Goal: Task Accomplishment & Management: Manage account settings

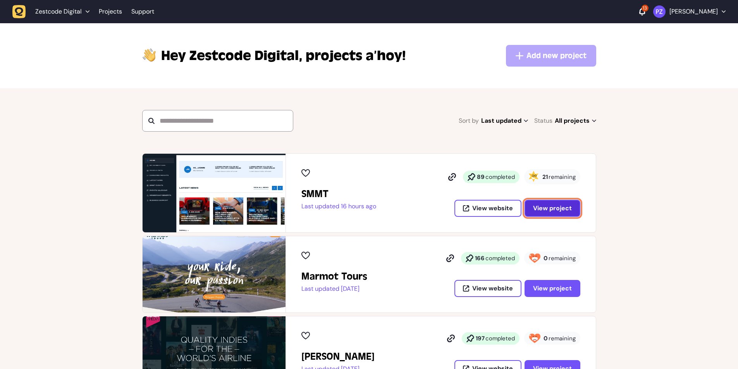
click at [545, 210] on span "View project" at bounding box center [552, 208] width 39 height 6
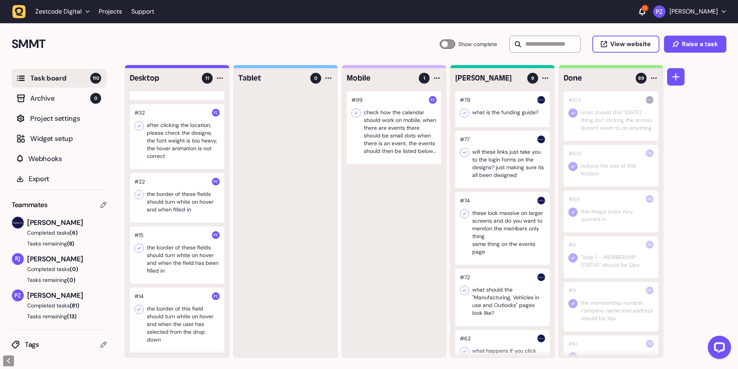
scroll to position [0, 0]
click at [409, 310] on div "#99 check how the calendar should work on mobile, when there are events there s…" at bounding box center [394, 224] width 104 height 266
click at [156, 328] on div at bounding box center [177, 319] width 95 height 65
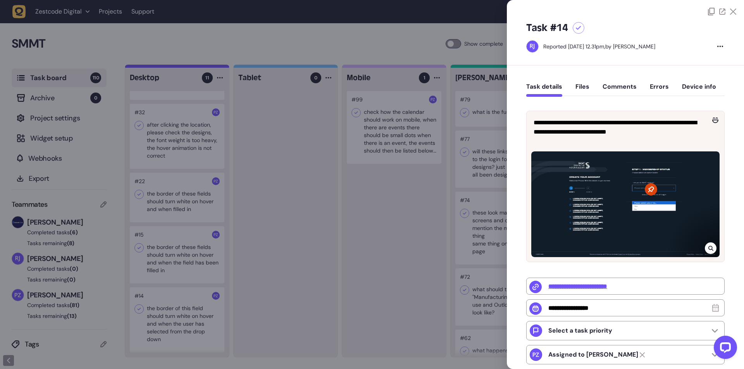
click at [296, 328] on div at bounding box center [372, 184] width 744 height 369
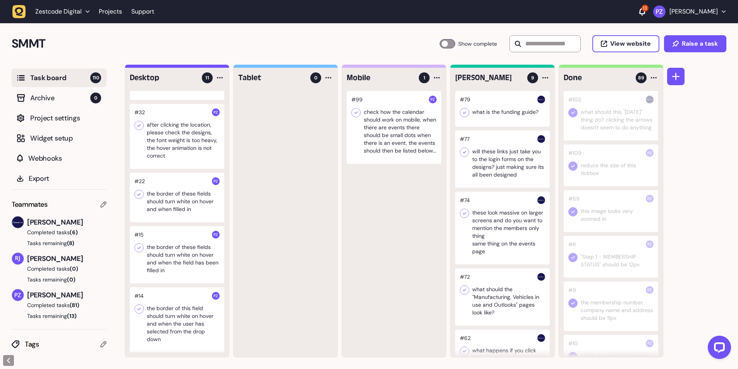
click at [140, 310] on icon at bounding box center [139, 309] width 8 height 8
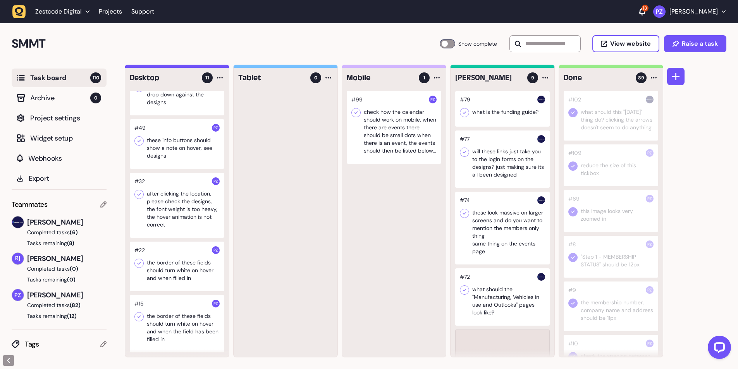
scroll to position [302, 0]
click at [193, 332] on div at bounding box center [177, 323] width 95 height 57
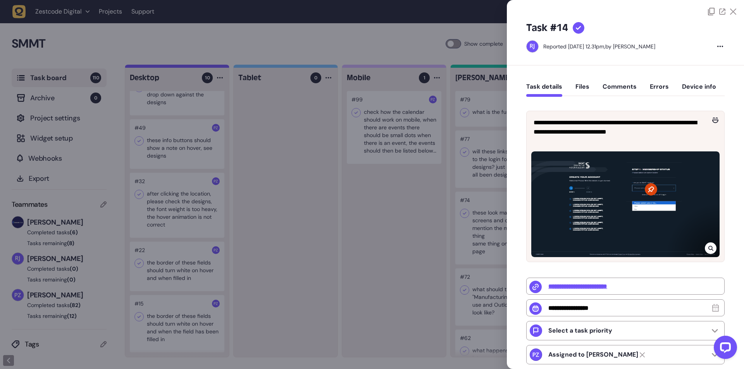
drag, startPoint x: 271, startPoint y: 318, endPoint x: 212, endPoint y: 332, distance: 60.5
click at [271, 319] on div at bounding box center [372, 184] width 744 height 369
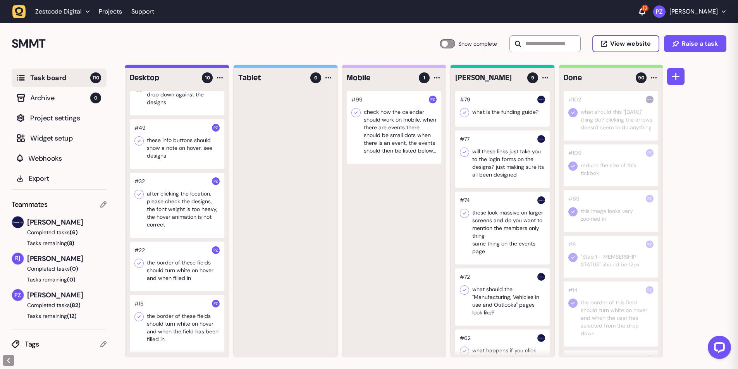
drag, startPoint x: 140, startPoint y: 319, endPoint x: 149, endPoint y: 323, distance: 9.9
click at [141, 319] on icon at bounding box center [139, 317] width 8 height 8
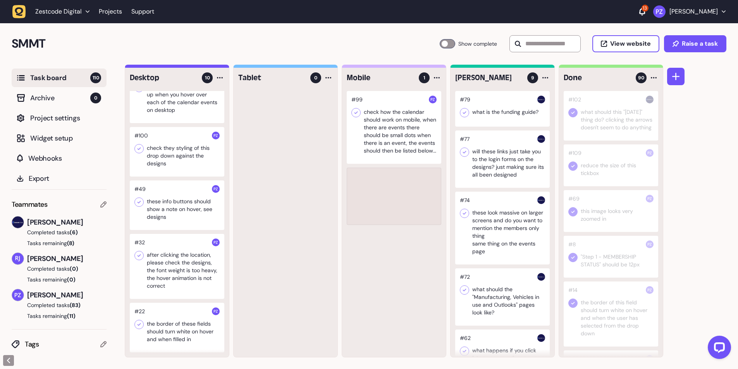
scroll to position [241, 0]
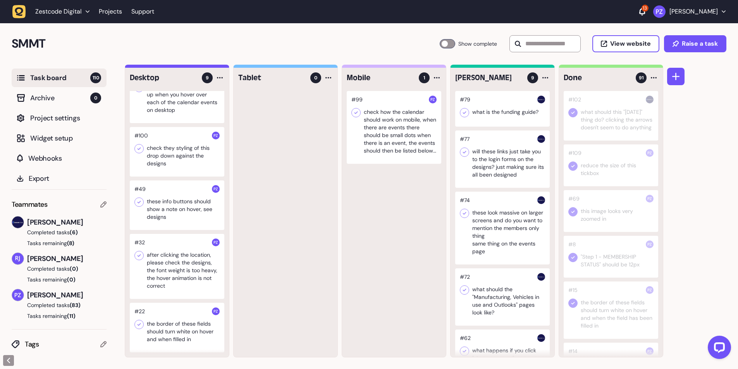
click at [156, 332] on div at bounding box center [177, 328] width 95 height 50
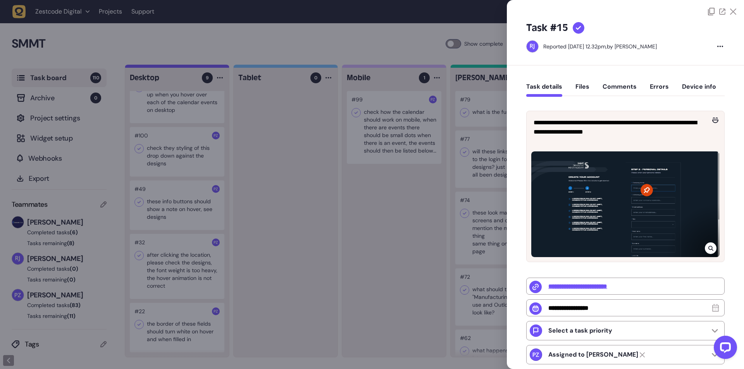
type input "**********"
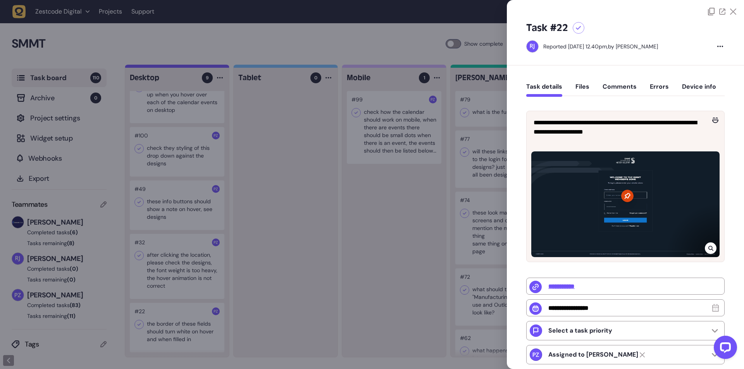
click at [244, 319] on div at bounding box center [372, 184] width 744 height 369
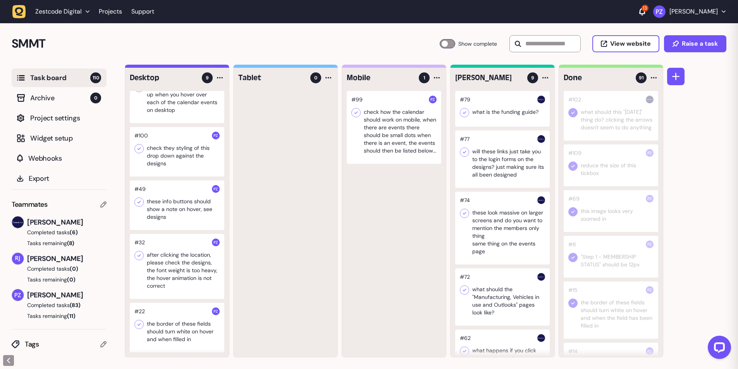
click at [138, 325] on icon at bounding box center [139, 324] width 3 height 3
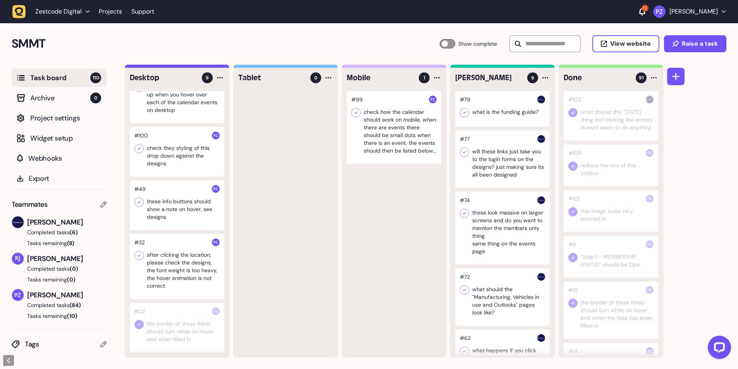
scroll to position [187, 0]
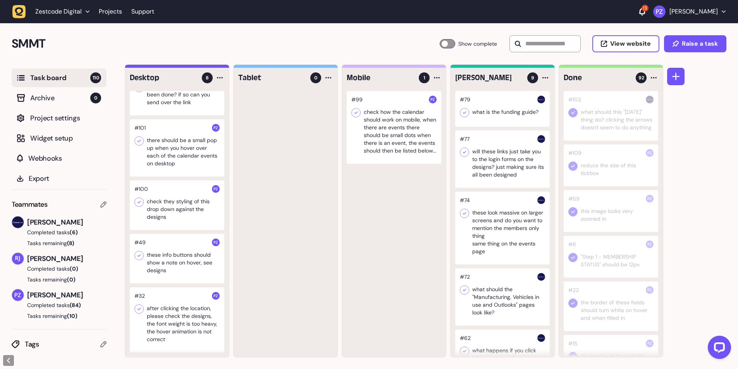
click at [171, 327] on div at bounding box center [177, 319] width 95 height 65
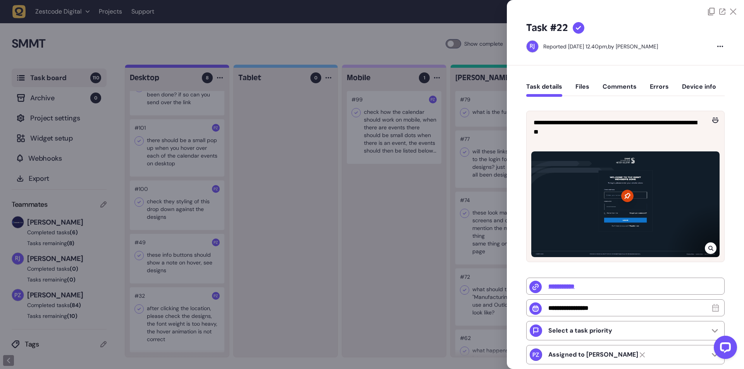
type input "*"
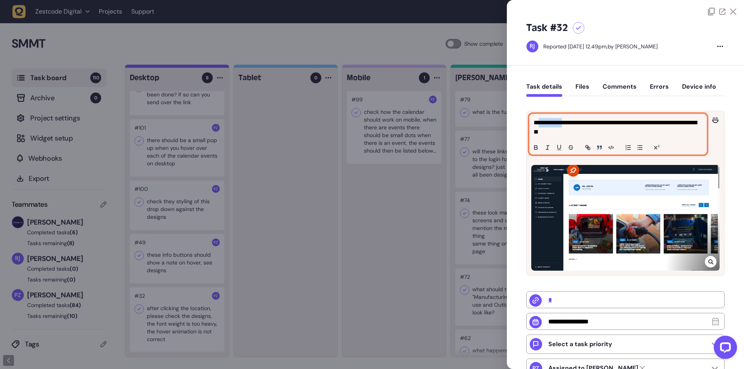
drag, startPoint x: 542, startPoint y: 123, endPoint x: 578, endPoint y: 123, distance: 36.8
click at [570, 123] on p "**********" at bounding box center [616, 127] width 167 height 19
drag, startPoint x: 600, startPoint y: 125, endPoint x: 625, endPoint y: 126, distance: 24.8
click at [610, 126] on p "**********" at bounding box center [616, 127] width 167 height 19
drag, startPoint x: 653, startPoint y: 124, endPoint x: 667, endPoint y: 122, distance: 14.5
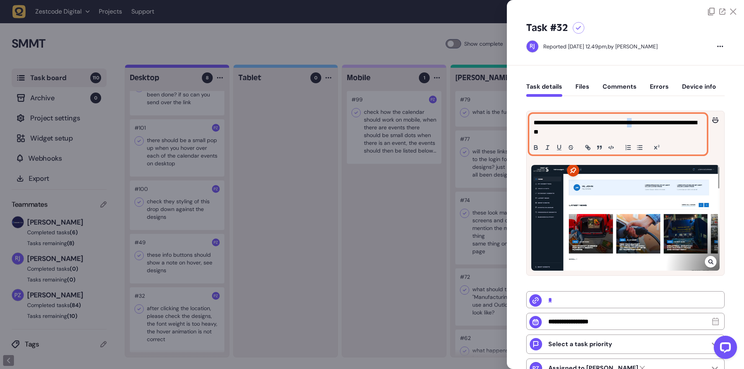
click at [655, 124] on p "**********" at bounding box center [616, 127] width 167 height 19
click at [676, 120] on p "**********" at bounding box center [616, 127] width 167 height 19
click at [606, 135] on p "**********" at bounding box center [616, 127] width 167 height 19
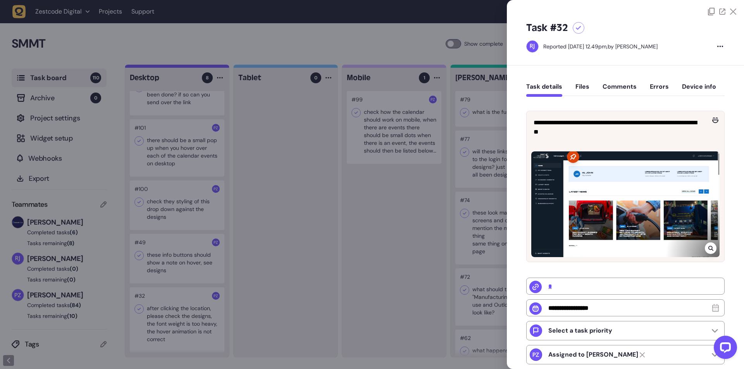
click at [332, 303] on div at bounding box center [372, 184] width 744 height 369
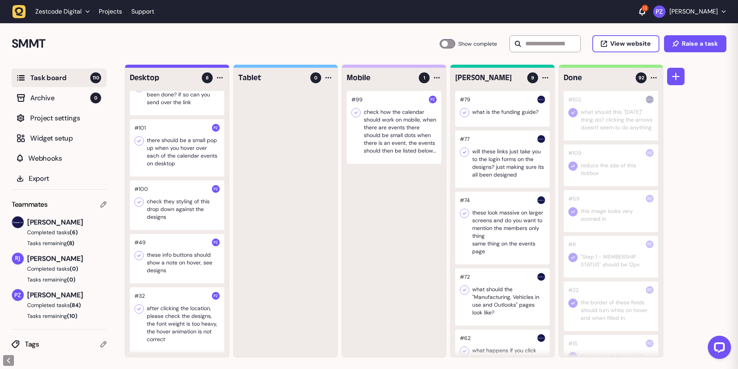
click at [197, 332] on div at bounding box center [177, 319] width 95 height 65
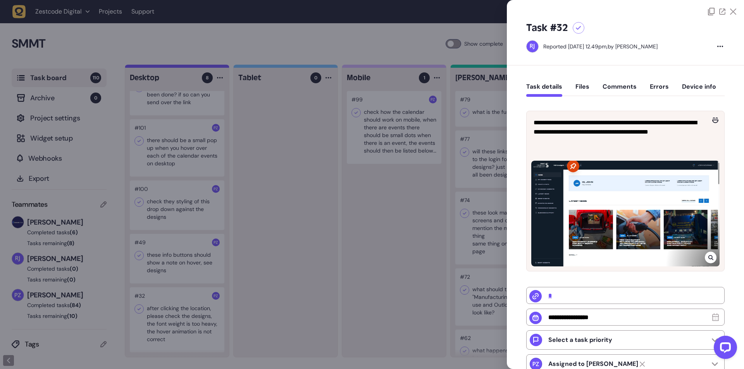
click at [264, 275] on div at bounding box center [372, 184] width 744 height 369
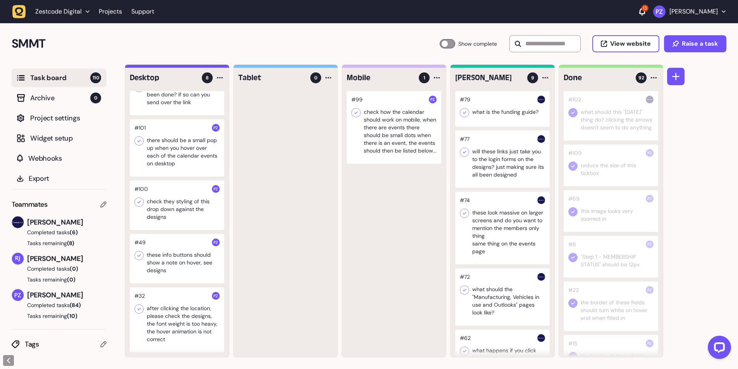
click at [138, 309] on icon at bounding box center [139, 309] width 3 height 3
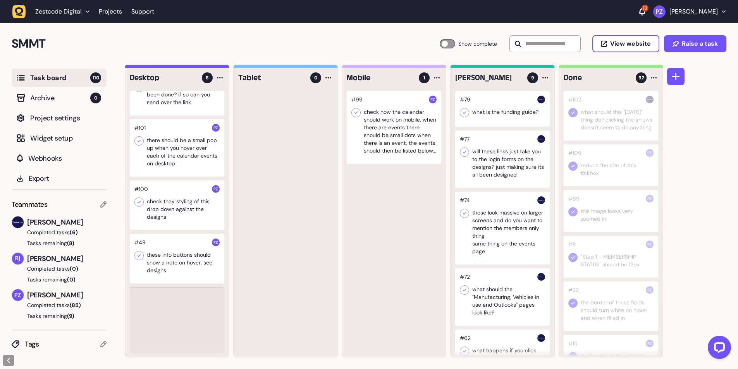
scroll to position [118, 0]
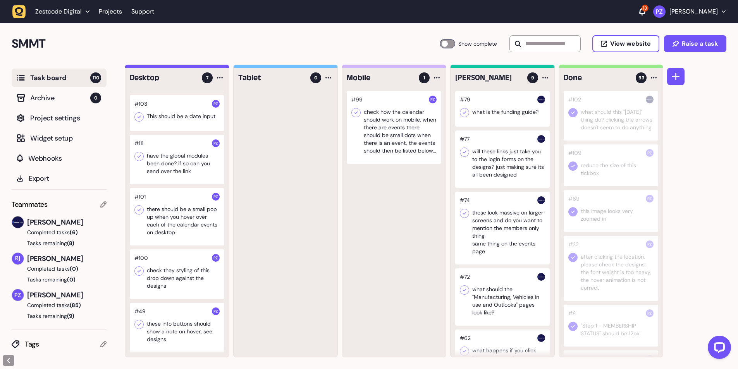
click at [194, 330] on div at bounding box center [177, 328] width 95 height 50
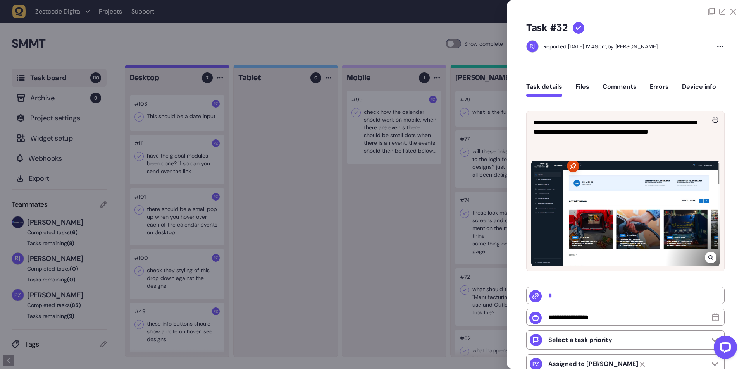
type input "**********"
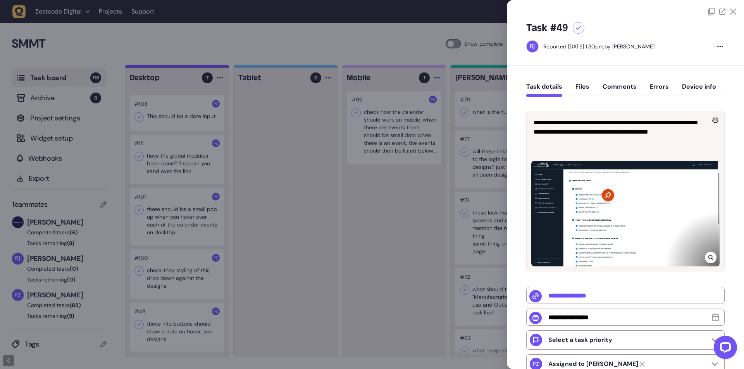
click at [305, 290] on div at bounding box center [372, 184] width 744 height 369
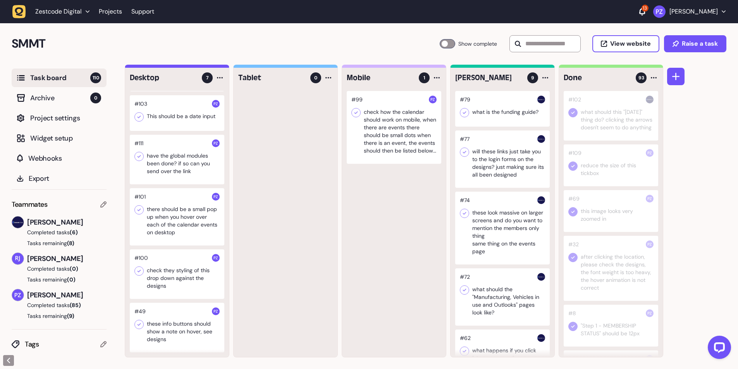
click at [140, 325] on icon at bounding box center [139, 325] width 8 height 8
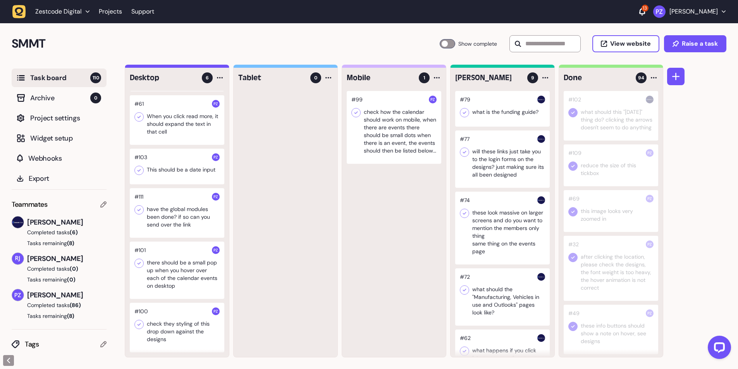
click at [172, 337] on div at bounding box center [177, 328] width 95 height 50
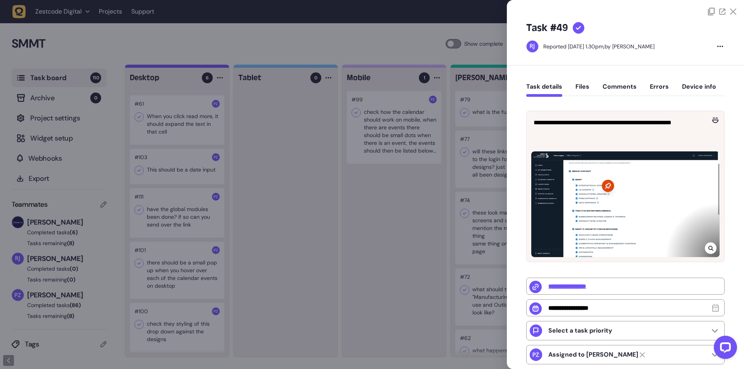
type input "**********"
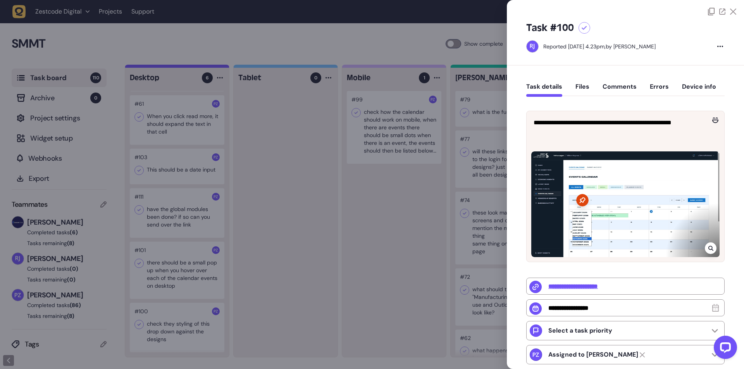
click at [317, 315] on div at bounding box center [372, 184] width 744 height 369
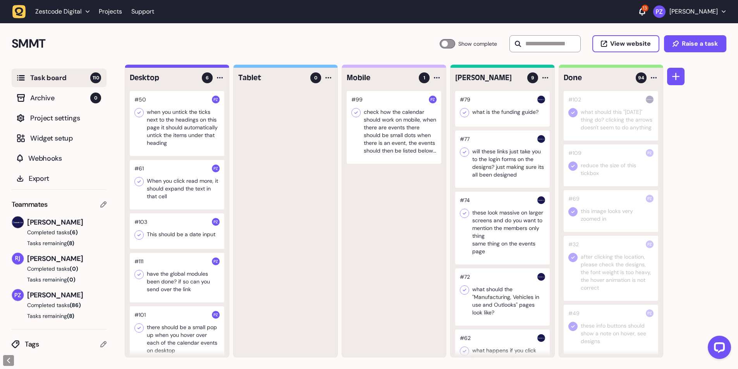
click at [179, 124] on div at bounding box center [177, 123] width 95 height 65
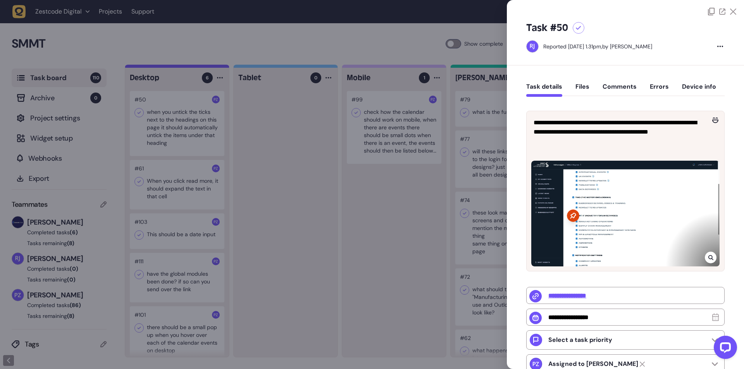
click at [267, 198] on div at bounding box center [372, 184] width 744 height 369
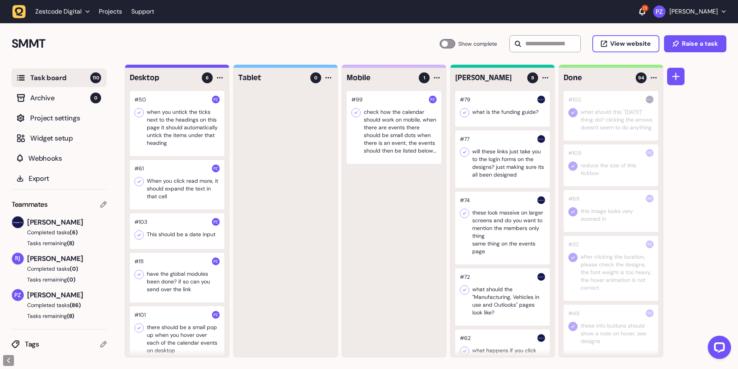
click at [179, 236] on div at bounding box center [177, 231] width 95 height 36
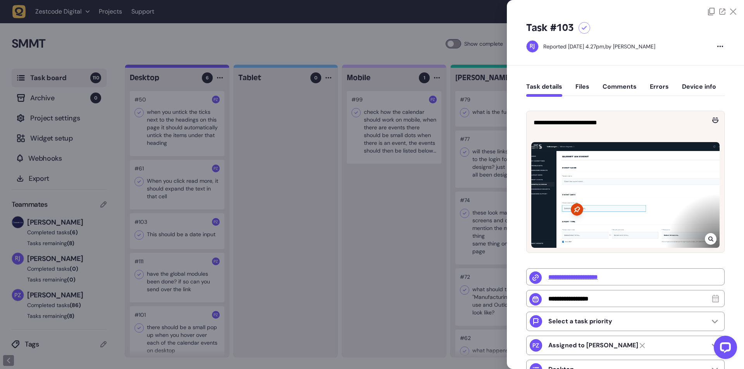
click at [289, 163] on div at bounding box center [372, 184] width 744 height 369
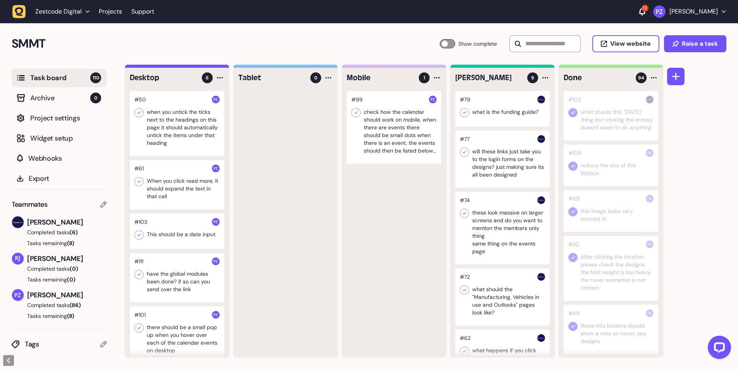
click at [176, 232] on div at bounding box center [177, 231] width 95 height 36
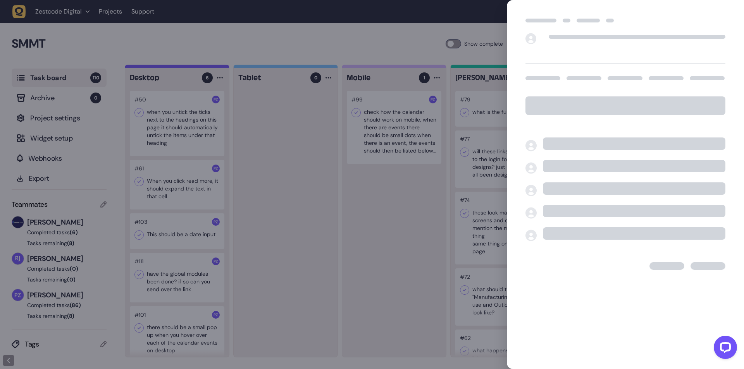
click at [242, 297] on div at bounding box center [372, 184] width 744 height 369
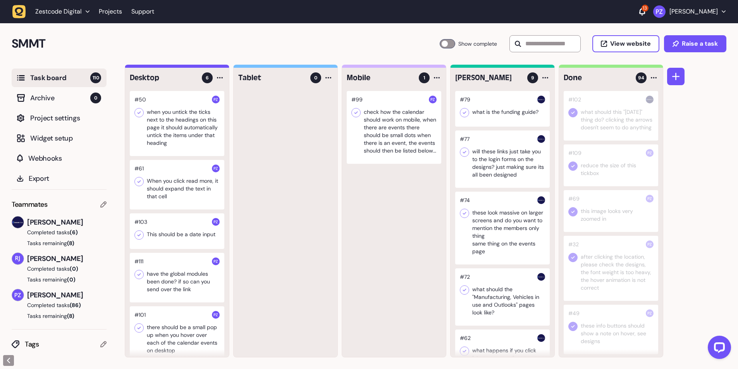
click at [187, 198] on div at bounding box center [177, 185] width 95 height 50
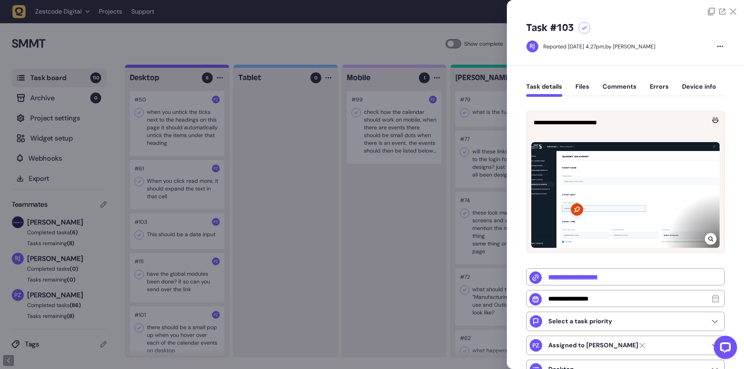
click at [294, 247] on div at bounding box center [372, 184] width 744 height 369
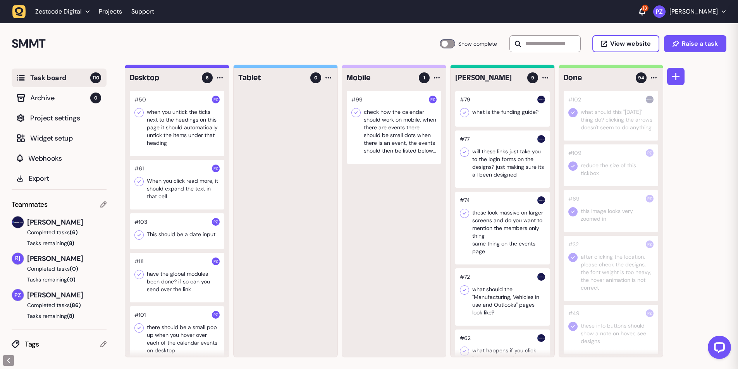
click at [185, 113] on div at bounding box center [177, 123] width 95 height 65
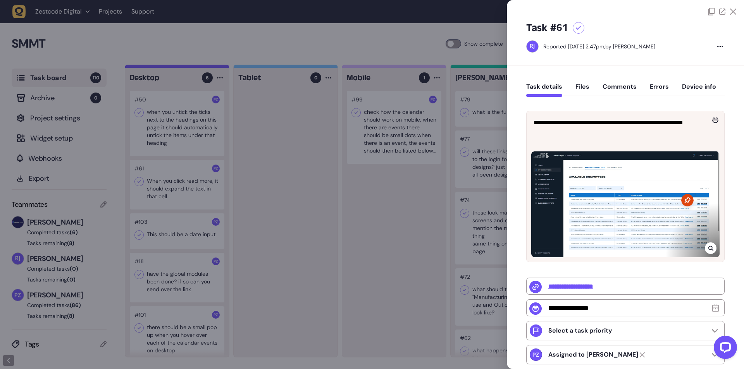
click at [280, 279] on div at bounding box center [372, 184] width 744 height 369
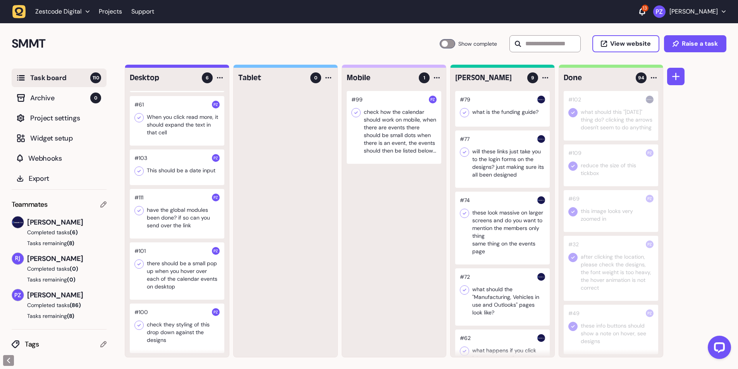
scroll to position [65, 0]
click at [186, 216] on div at bounding box center [177, 213] width 95 height 50
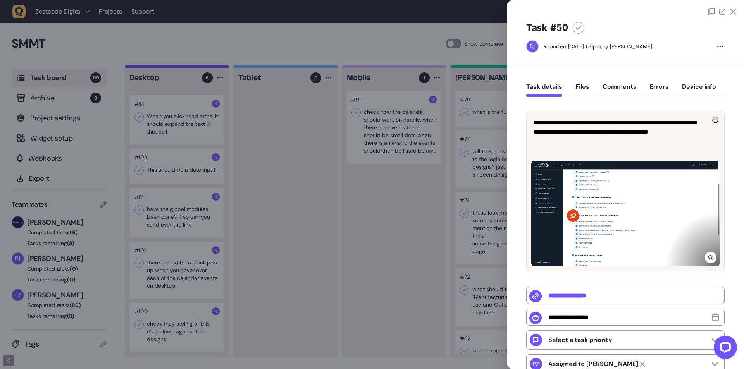
type input "*"
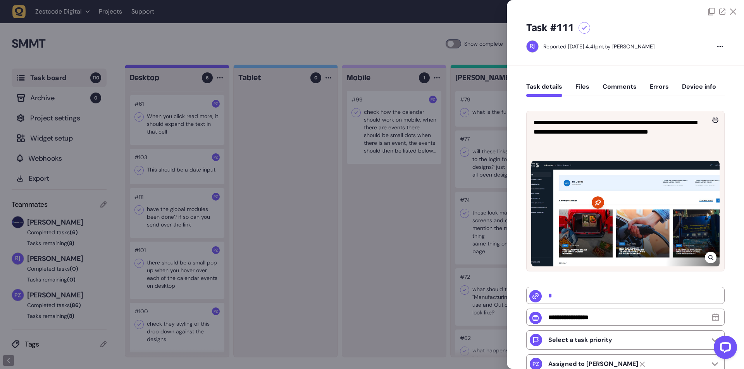
click at [267, 254] on div at bounding box center [372, 184] width 744 height 369
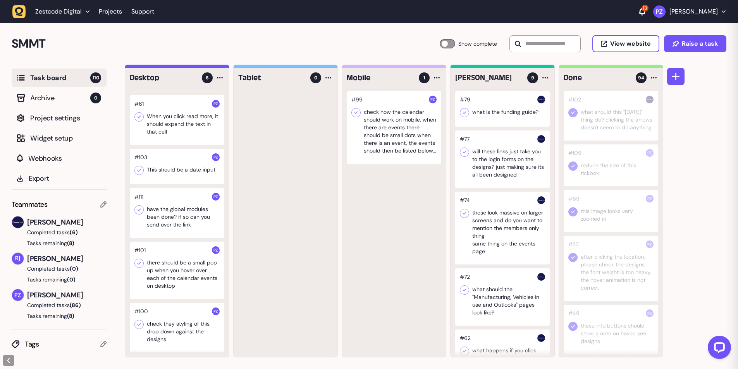
click at [179, 216] on div at bounding box center [177, 213] width 95 height 50
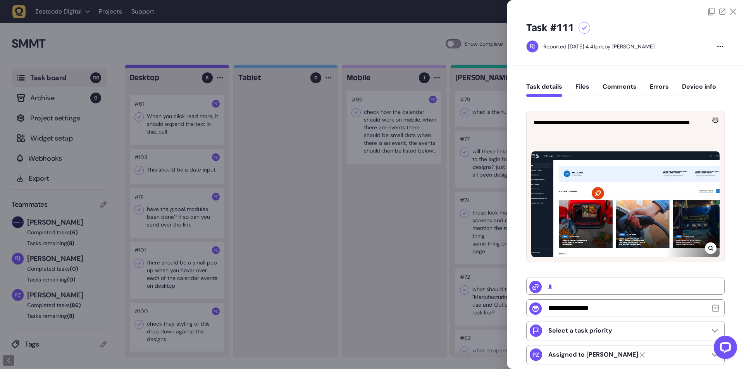
click at [277, 225] on div at bounding box center [372, 184] width 744 height 369
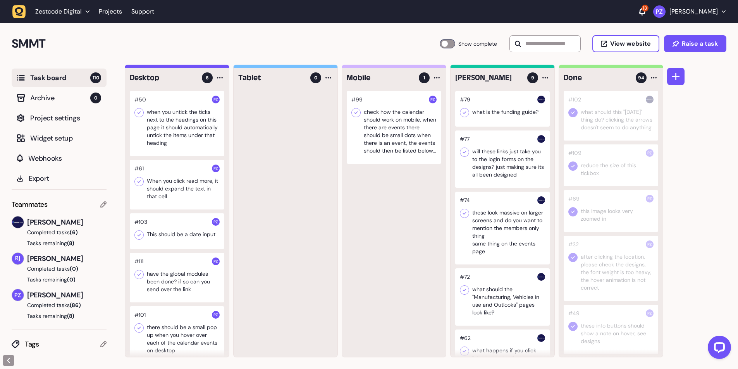
click at [140, 115] on icon at bounding box center [139, 113] width 8 height 8
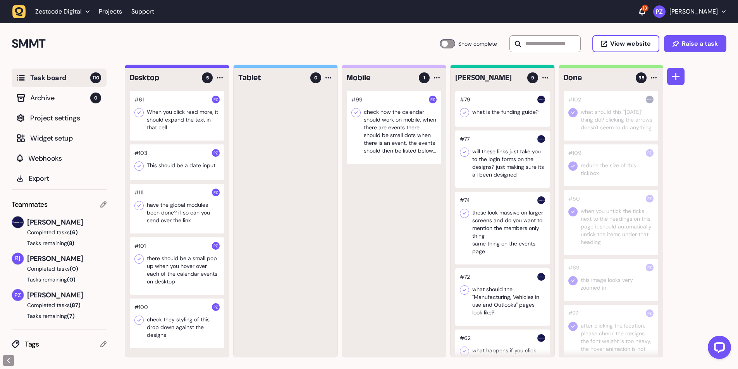
click at [186, 220] on div at bounding box center [177, 209] width 95 height 50
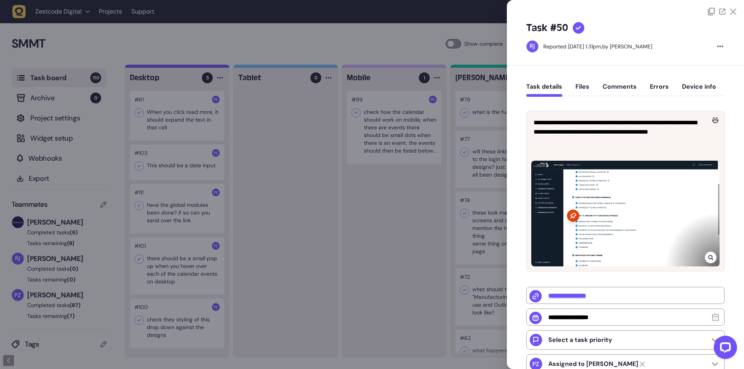
type input "*"
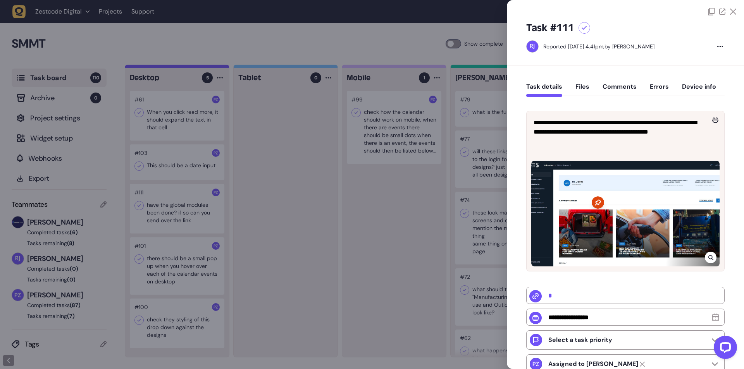
click at [306, 232] on div at bounding box center [372, 184] width 744 height 369
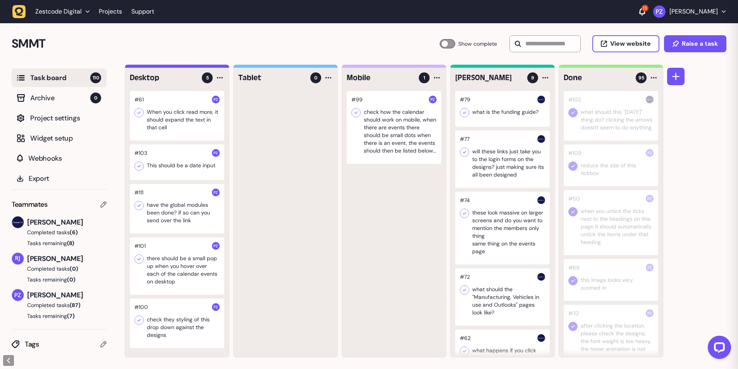
click at [205, 214] on div at bounding box center [177, 209] width 95 height 50
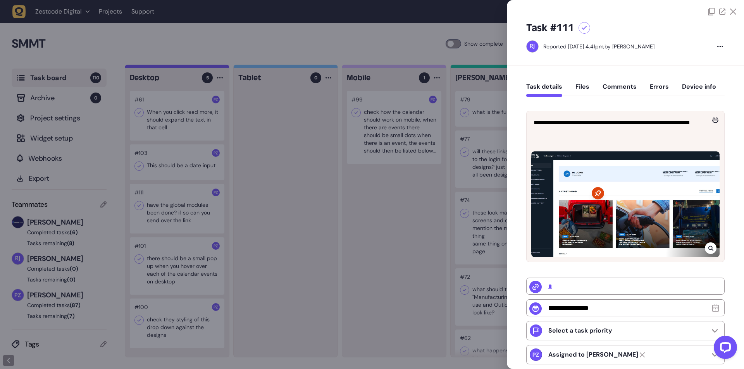
click at [276, 244] on div at bounding box center [372, 184] width 744 height 369
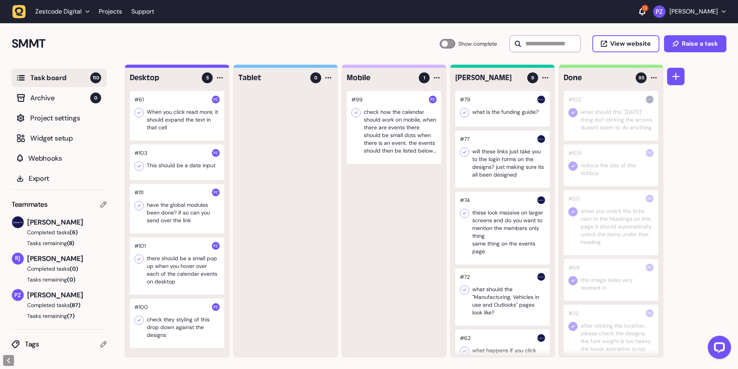
click at [181, 268] on div at bounding box center [177, 265] width 95 height 57
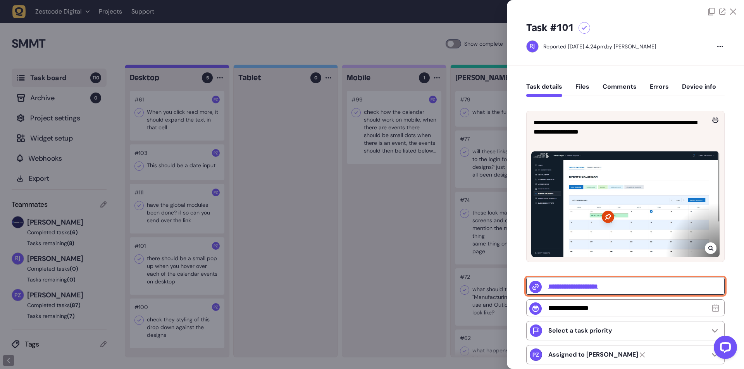
click at [564, 286] on input "**********" at bounding box center [625, 286] width 198 height 17
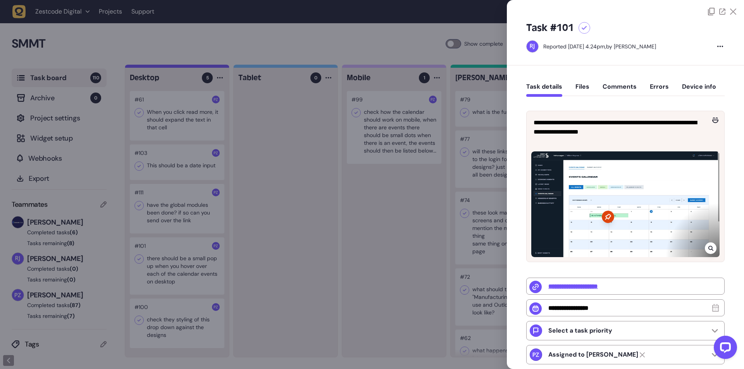
click at [234, 278] on div at bounding box center [372, 184] width 744 height 369
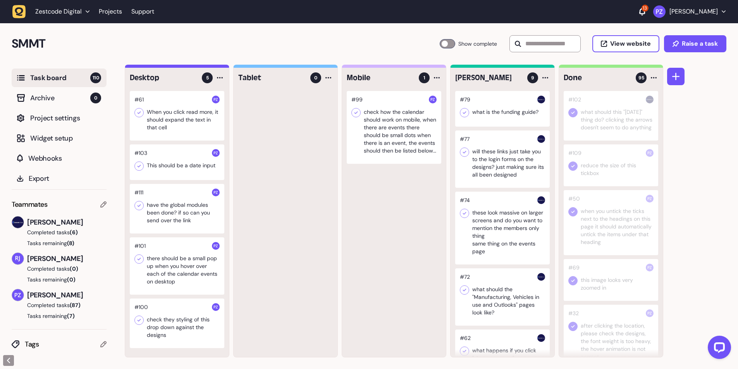
click at [180, 277] on div at bounding box center [177, 265] width 95 height 57
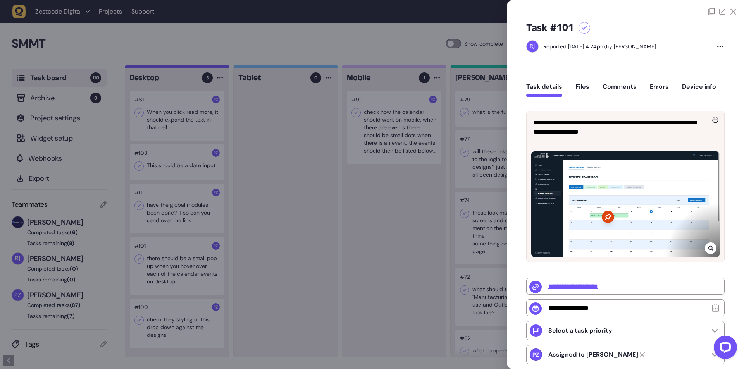
click at [296, 223] on div at bounding box center [372, 184] width 744 height 369
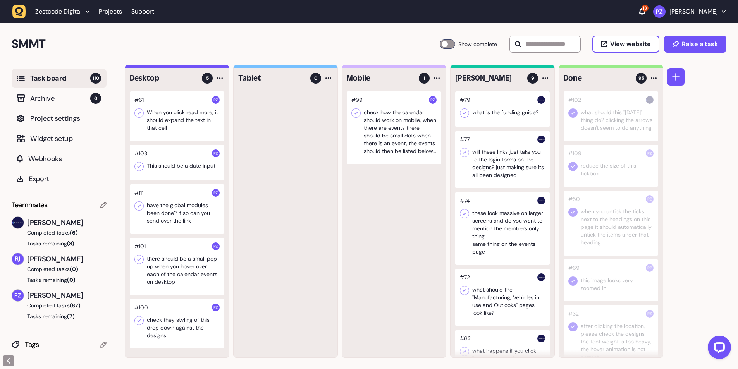
click at [181, 170] on div at bounding box center [177, 163] width 95 height 36
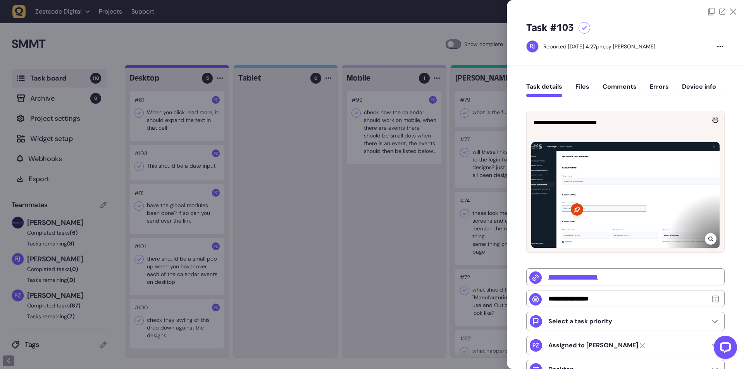
click at [711, 237] on icon at bounding box center [710, 239] width 5 height 6
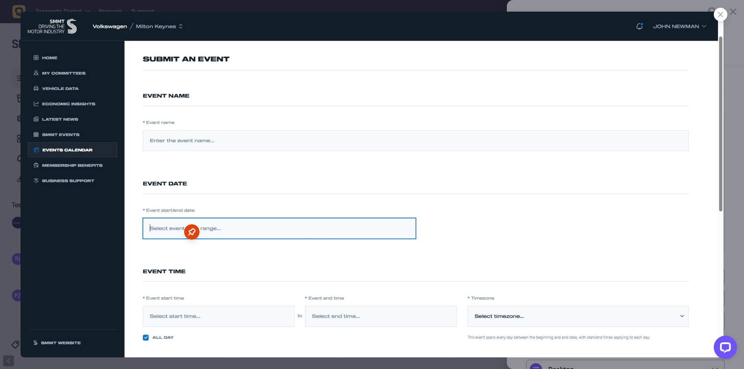
click at [720, 17] on div at bounding box center [720, 15] width 14 height 14
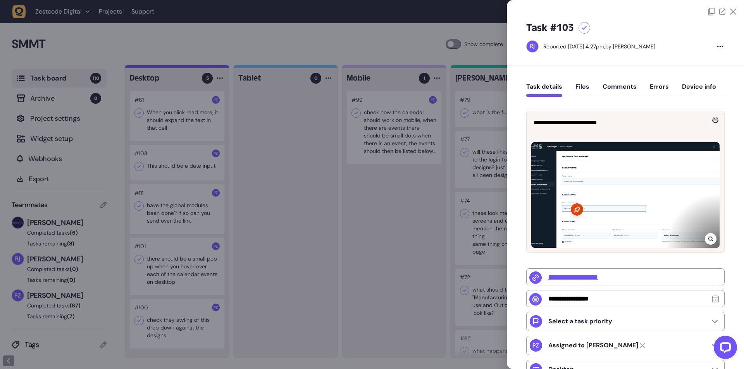
click at [332, 225] on div at bounding box center [372, 184] width 744 height 369
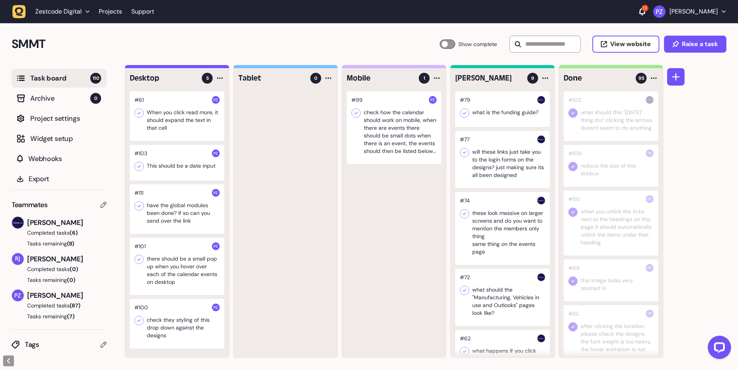
scroll to position [0, 0]
click at [138, 165] on icon at bounding box center [139, 166] width 8 height 8
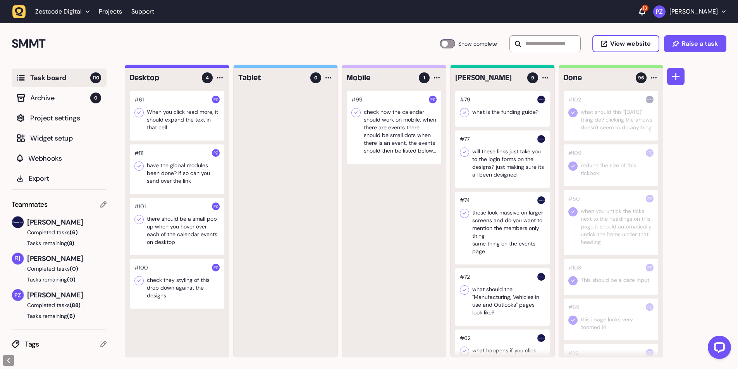
click at [162, 128] on div at bounding box center [177, 116] width 95 height 50
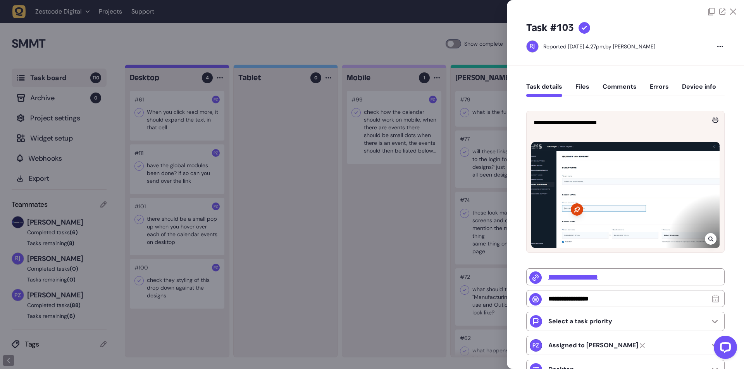
type input "**********"
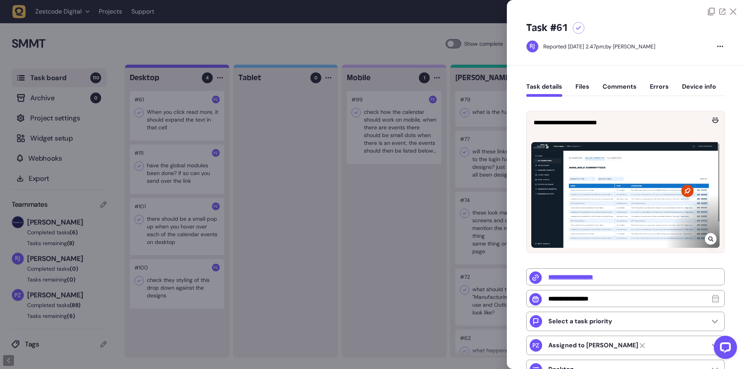
click at [269, 210] on div at bounding box center [372, 184] width 744 height 369
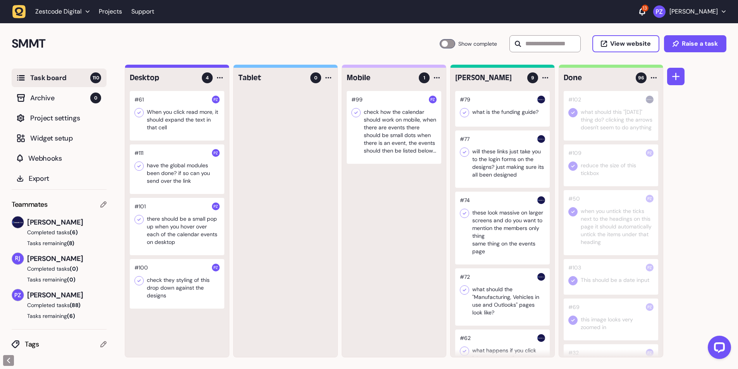
click at [141, 113] on icon at bounding box center [139, 113] width 8 height 8
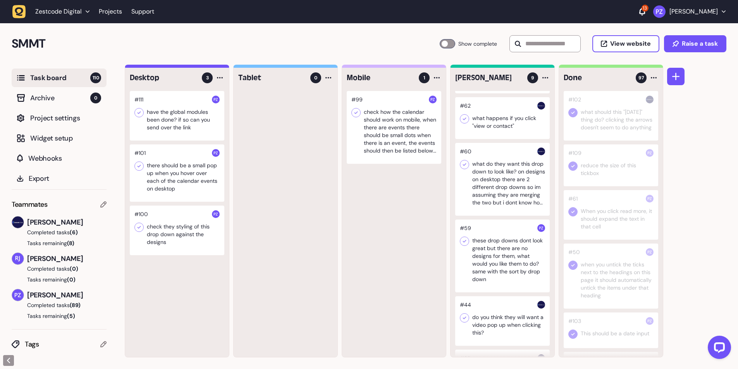
scroll to position [303, 0]
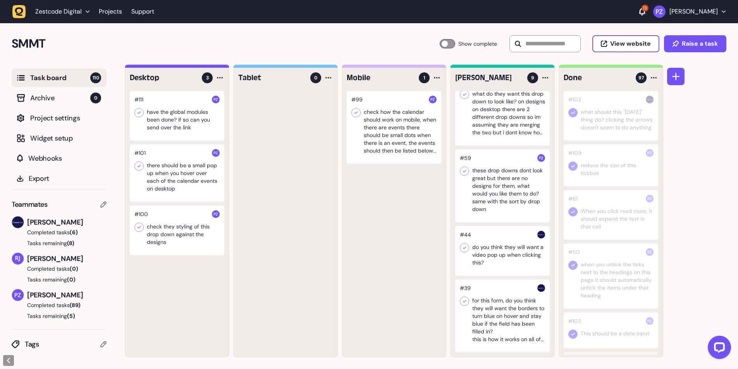
click at [497, 202] on div at bounding box center [502, 186] width 95 height 73
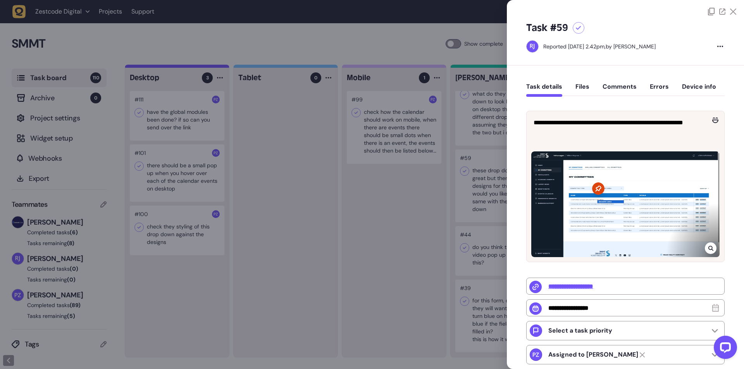
click at [708, 246] on icon at bounding box center [710, 248] width 5 height 6
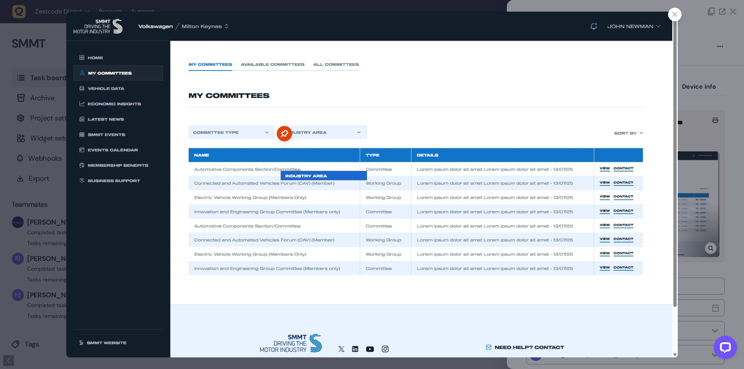
click at [672, 16] on icon at bounding box center [674, 14] width 5 height 5
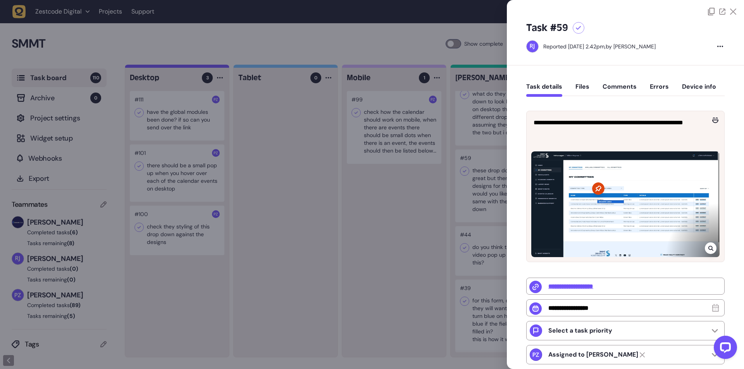
click at [731, 12] on icon at bounding box center [733, 12] width 6 height 6
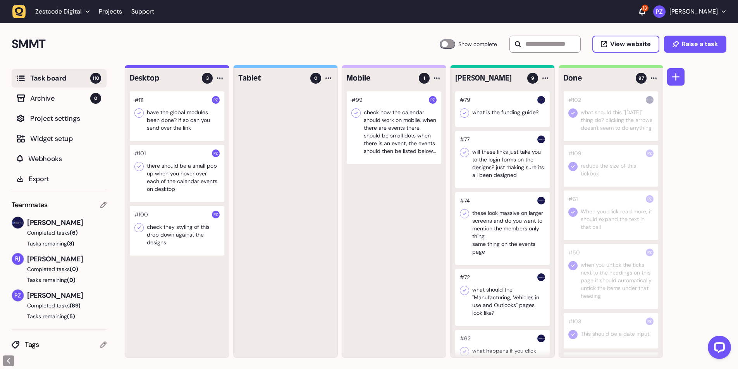
click at [285, 192] on div at bounding box center [286, 224] width 104 height 266
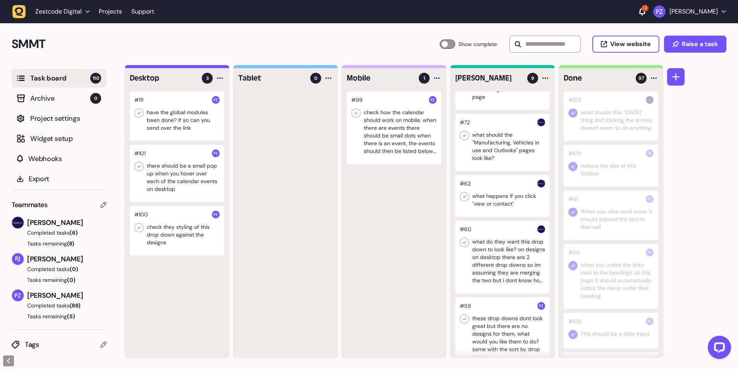
scroll to position [232, 0]
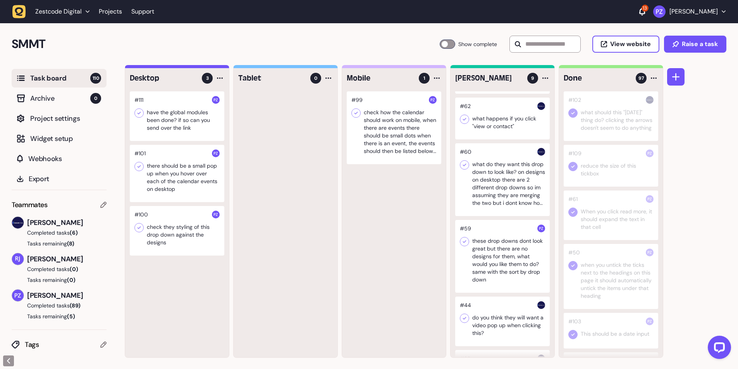
click at [520, 274] on div at bounding box center [502, 256] width 95 height 73
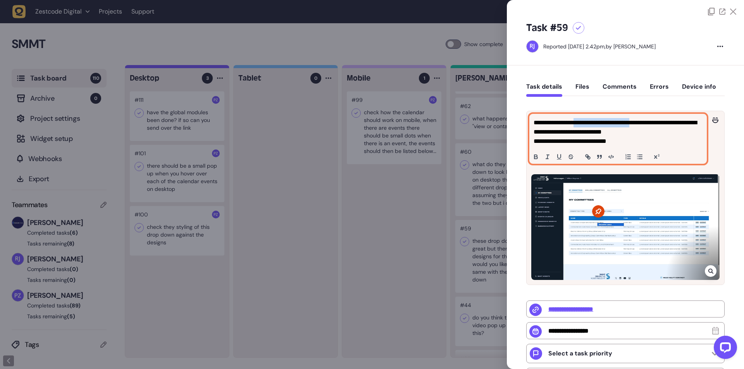
drag, startPoint x: 588, startPoint y: 122, endPoint x: 657, endPoint y: 117, distance: 68.8
click at [657, 117] on div "**********" at bounding box center [618, 138] width 177 height 49
drag, startPoint x: 555, startPoint y: 131, endPoint x: 575, endPoint y: 130, distance: 20.2
click at [574, 130] on p "**********" at bounding box center [616, 127] width 167 height 19
click at [601, 130] on p "**********" at bounding box center [616, 127] width 167 height 19
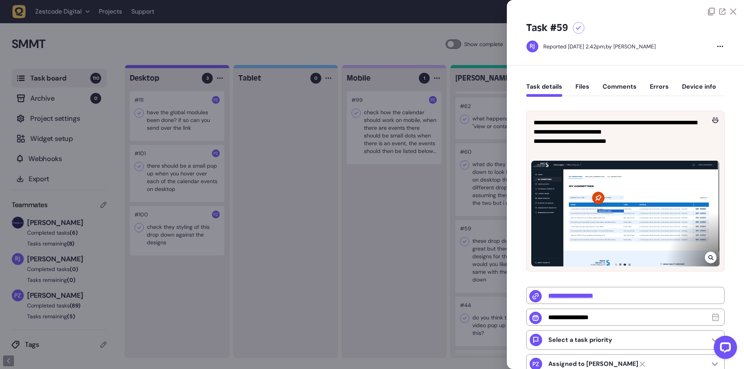
click at [397, 216] on div at bounding box center [372, 184] width 744 height 369
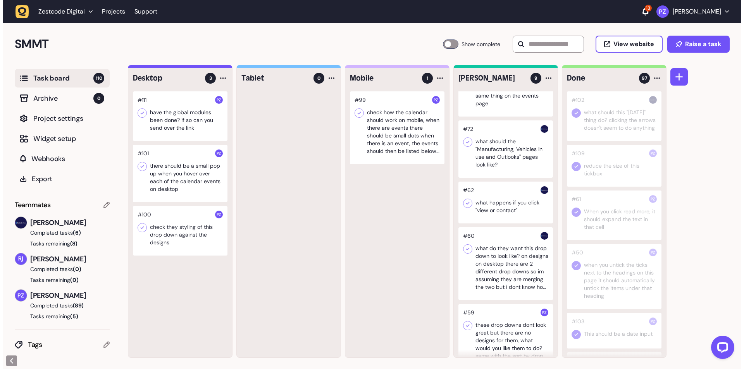
scroll to position [271, 0]
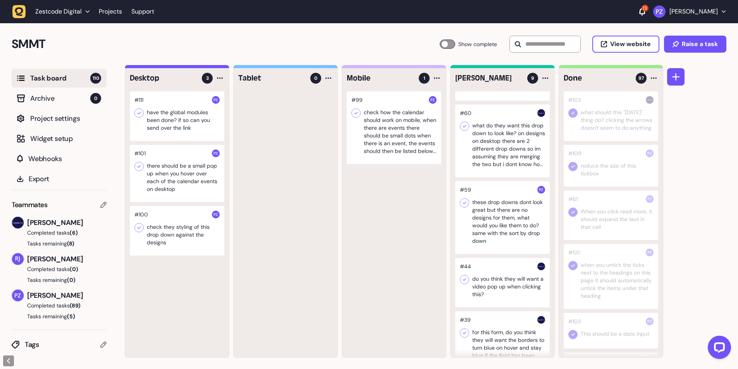
drag, startPoint x: 540, startPoint y: 190, endPoint x: 528, endPoint y: 189, distance: 12.8
click at [528, 189] on div at bounding box center [502, 217] width 95 height 73
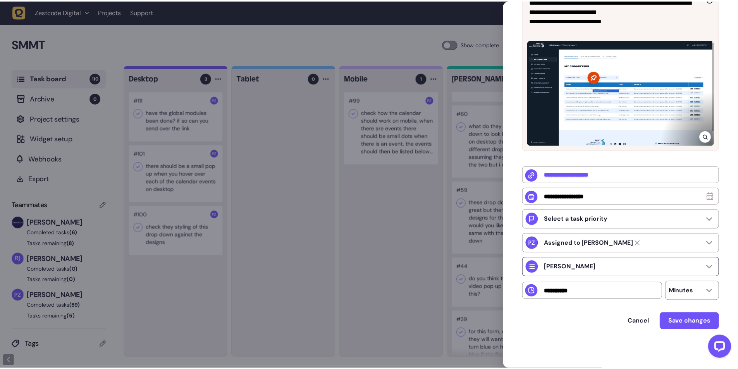
scroll to position [123, 0]
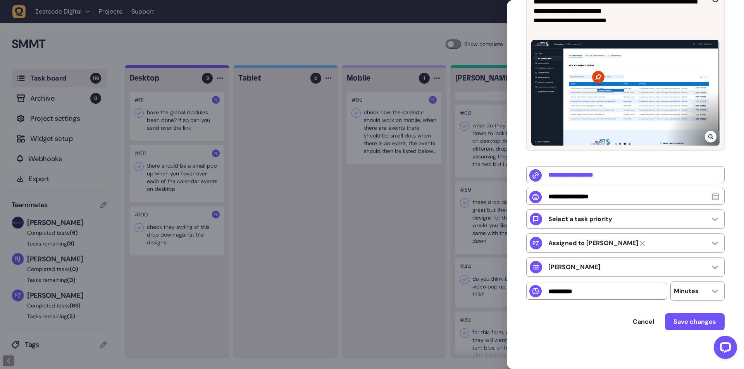
click at [394, 264] on div at bounding box center [372, 184] width 744 height 369
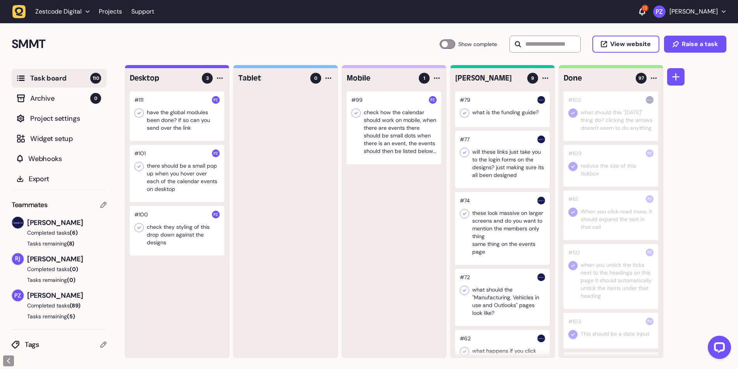
click at [494, 110] on div at bounding box center [502, 109] width 95 height 36
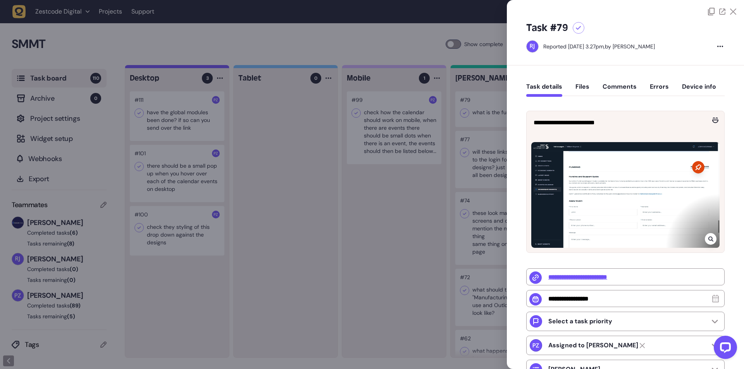
click at [395, 254] on div at bounding box center [372, 184] width 744 height 369
